Goal: Complete application form

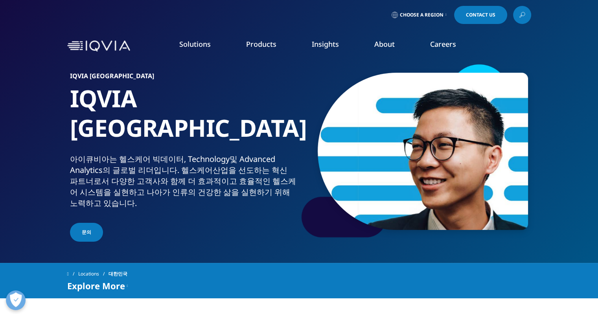
click at [93, 223] on link "문의" at bounding box center [86, 232] width 33 height 19
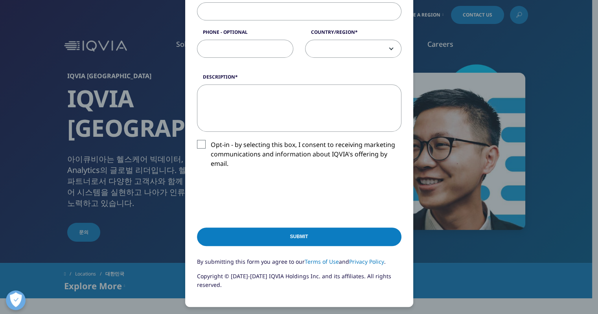
scroll to position [64, 0]
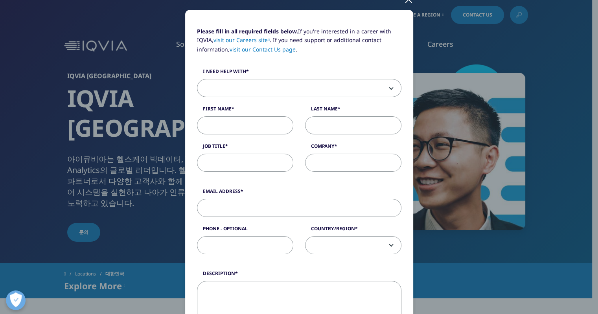
click at [288, 87] on span at bounding box center [299, 88] width 204 height 18
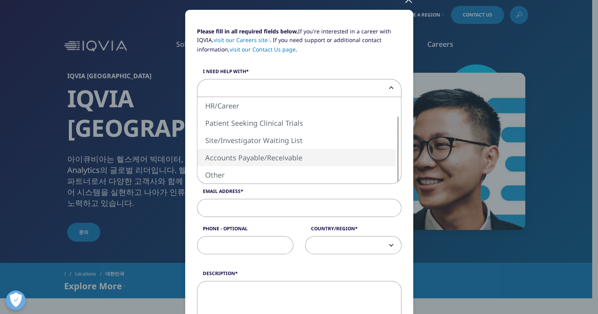
click at [467, 261] on div "Please fill in all required fields below. If you're interested in a career with…" at bounding box center [299, 263] width 464 height 654
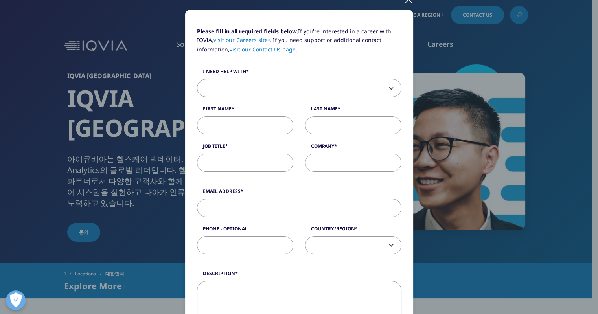
click at [306, 88] on span at bounding box center [299, 88] width 204 height 18
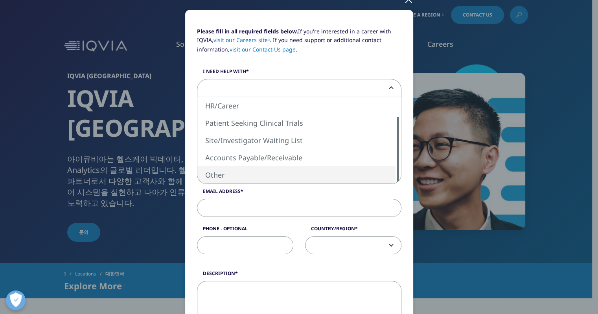
select select "Other"
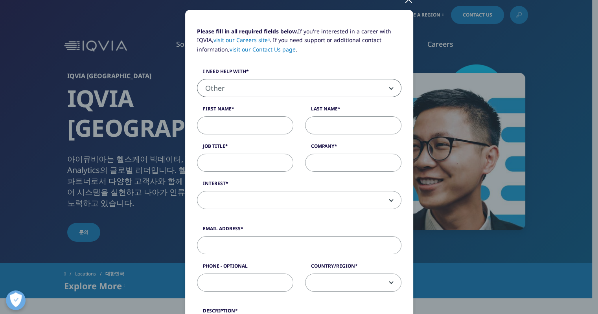
click at [269, 127] on input "First Name" at bounding box center [245, 125] width 96 height 18
type input "Gayoung"
type input "[PERSON_NAME]"
type input "Medical Science Liaison"
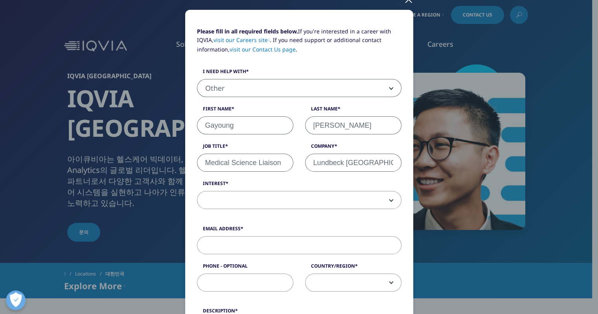
type input "Lundbeck [GEOGRAPHIC_DATA]"
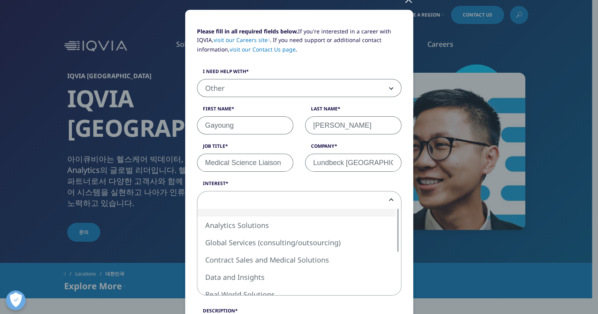
click at [330, 201] on span at bounding box center [299, 201] width 204 height 18
